Goal: Complete application form

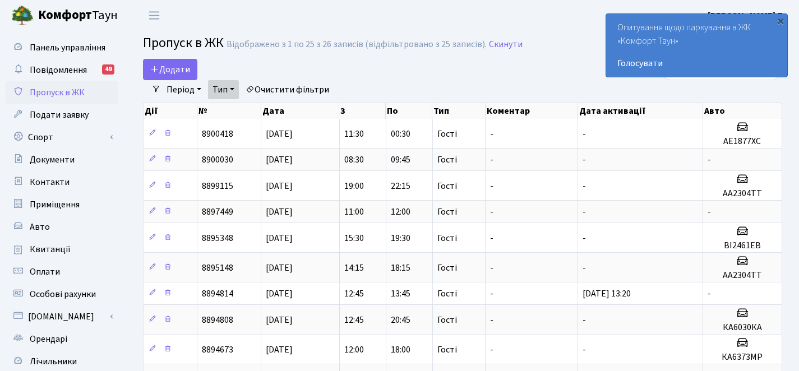
select select "25"
click at [170, 71] on span "Додати" at bounding box center [170, 69] width 40 height 12
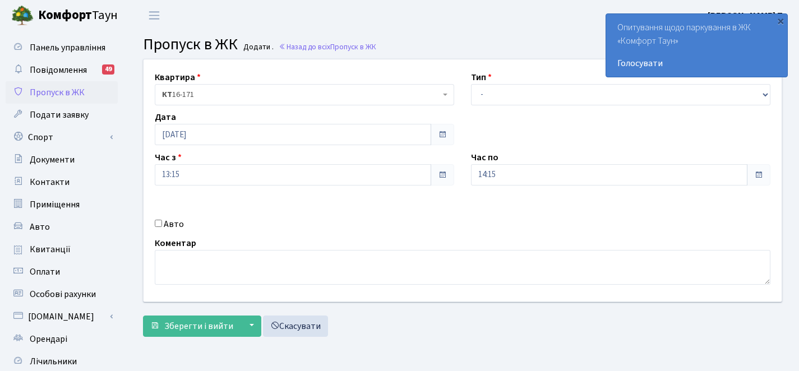
click at [177, 225] on label "Авто" at bounding box center [174, 224] width 20 height 13
click at [162, 225] on input "Авто" at bounding box center [158, 223] width 7 height 7
checkbox input "true"
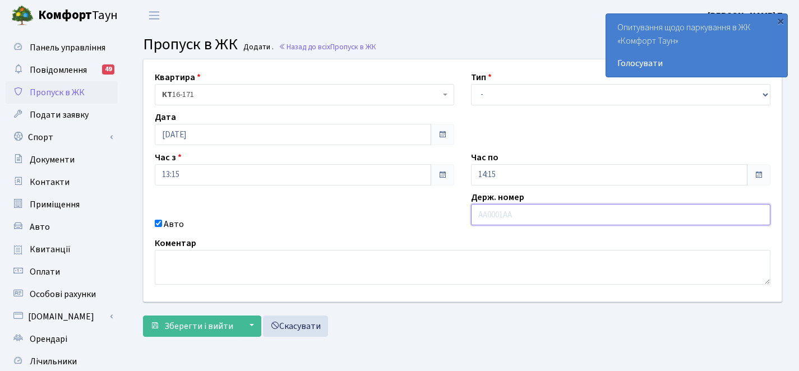
click at [522, 215] on input "text" at bounding box center [620, 214] width 299 height 21
type input "В"
